Goal: Transaction & Acquisition: Register for event/course

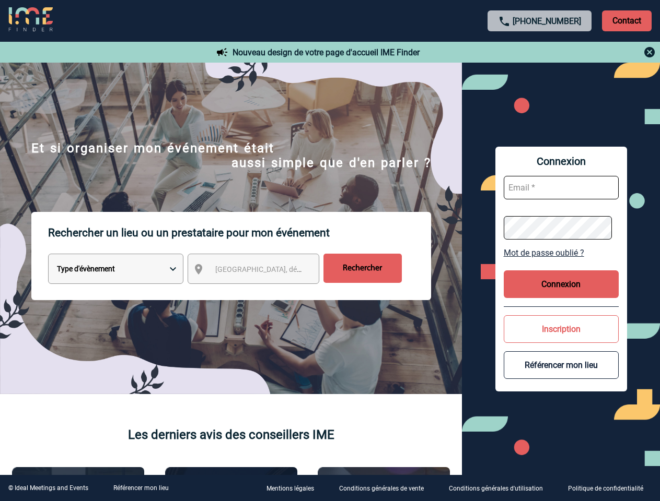
click at [330, 251] on p "Rechercher un lieu ou un prestataire pour mon événement" at bounding box center [239, 233] width 383 height 42
click at [626, 20] on p "Contact" at bounding box center [627, 20] width 50 height 21
click at [540, 52] on div at bounding box center [540, 52] width 232 height 13
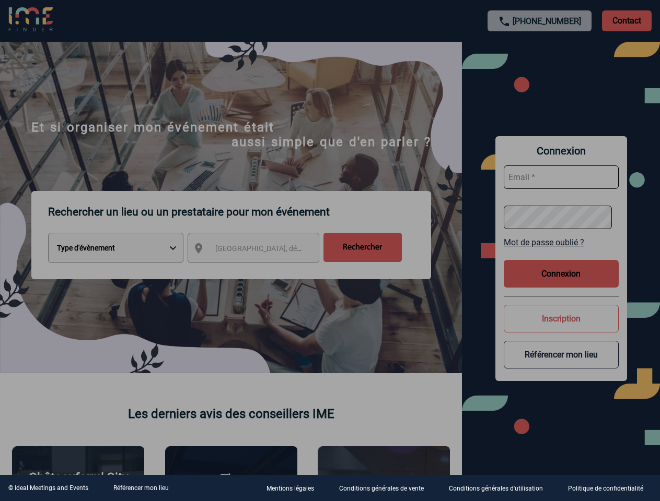
click at [263, 271] on div at bounding box center [330, 250] width 660 height 501
click at [561, 253] on div at bounding box center [330, 250] width 660 height 501
click at [561, 284] on div at bounding box center [330, 250] width 660 height 501
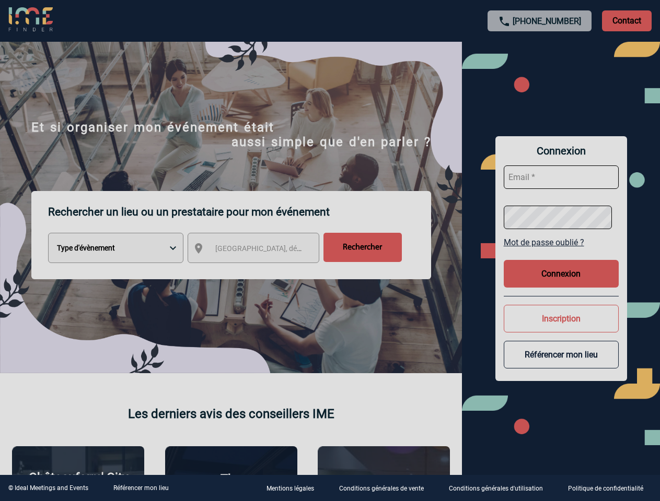
click at [561, 329] on button "Inscription" at bounding box center [561, 319] width 115 height 28
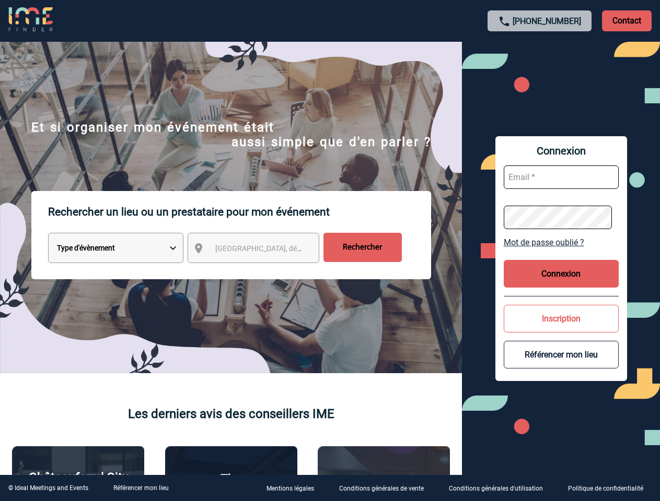
click at [561, 365] on body "[PHONE_NUMBER] Contact Contact Nouveau design de votre page d'accueil IME Finde…" at bounding box center [330, 250] width 660 height 501
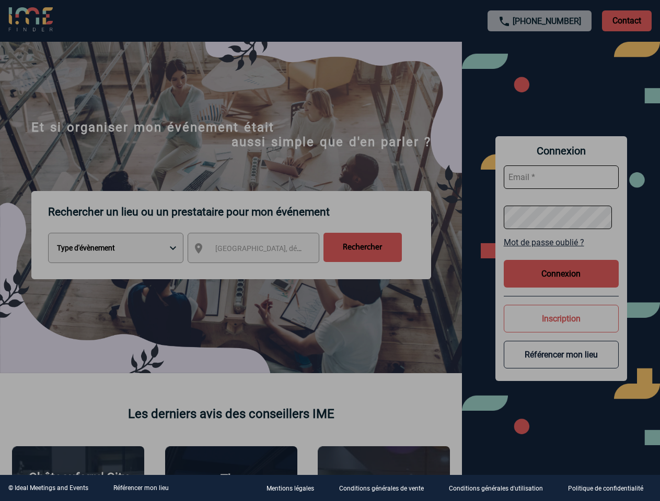
click at [141, 488] on link "Référencer mon lieu" at bounding box center [140, 488] width 55 height 7
